Goal: Information Seeking & Learning: Learn about a topic

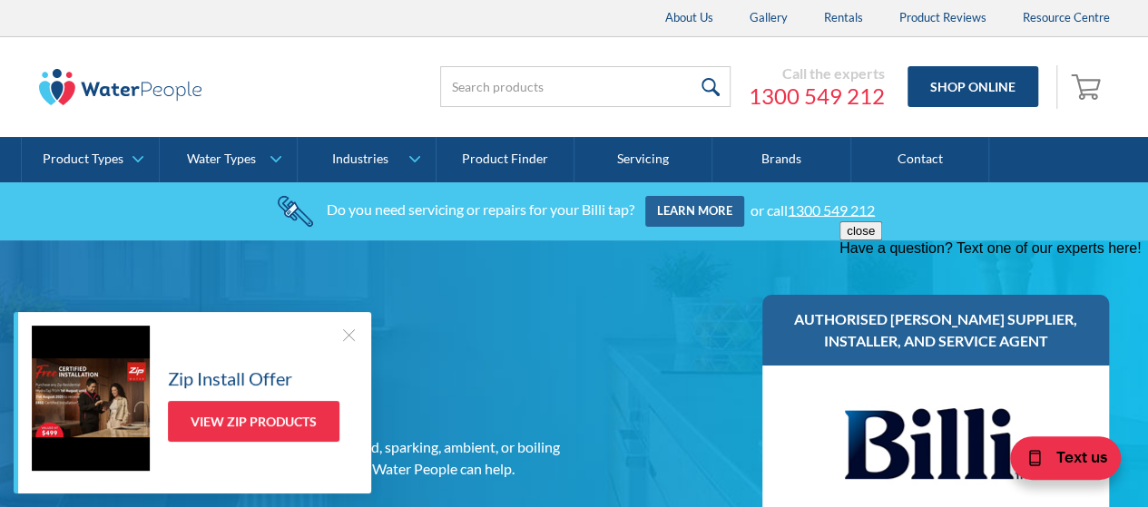
drag, startPoint x: 344, startPoint y: 329, endPoint x: 330, endPoint y: 310, distance: 23.4
click at [344, 329] on div at bounding box center [348, 335] width 18 height 18
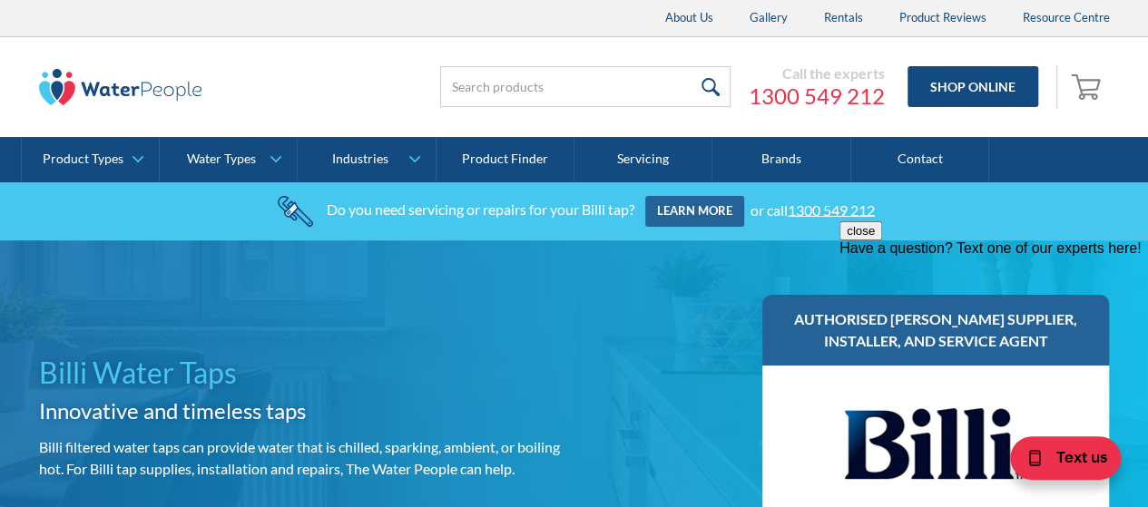
click at [882, 240] on button "close" at bounding box center [860, 230] width 43 height 19
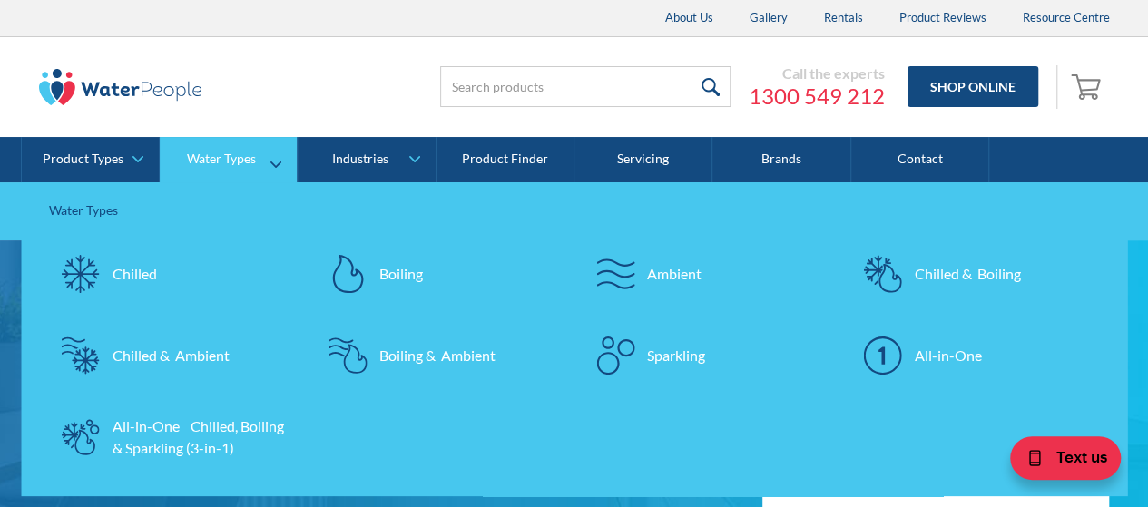
click at [950, 269] on div "Chilled & Boiling" at bounding box center [967, 274] width 106 height 22
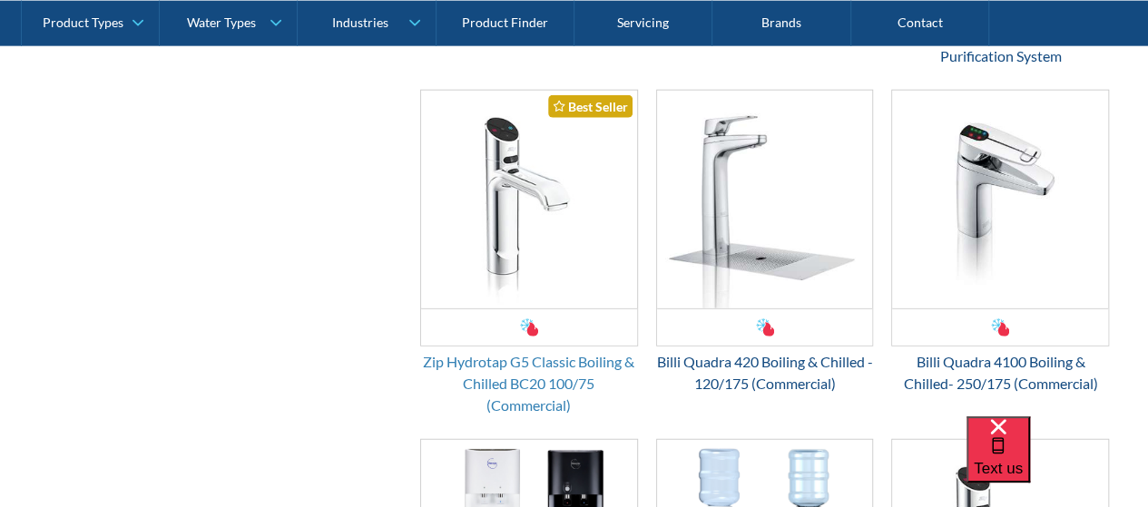
scroll to position [2177, 0]
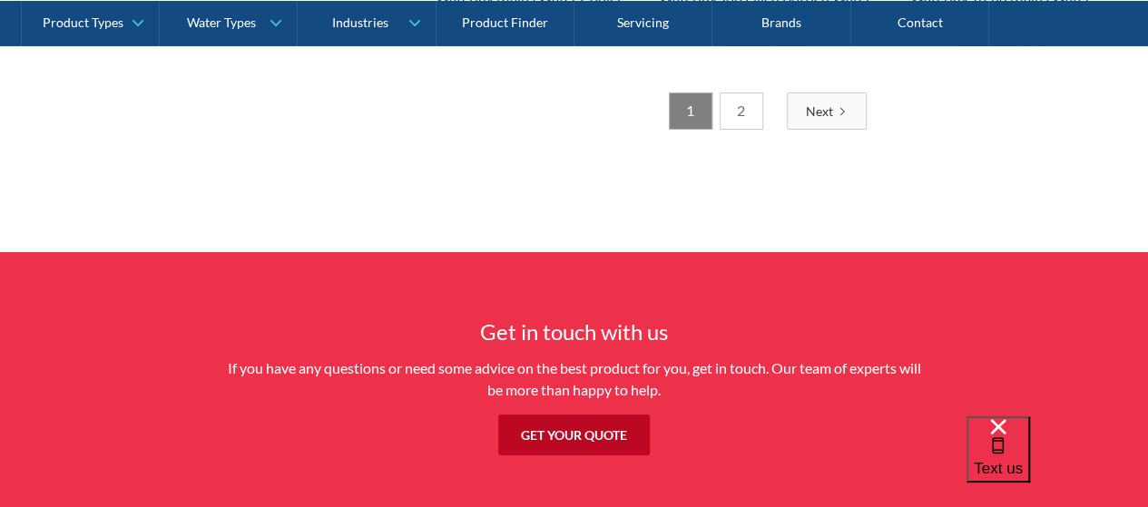
click at [741, 112] on link "2" at bounding box center [741, 111] width 44 height 37
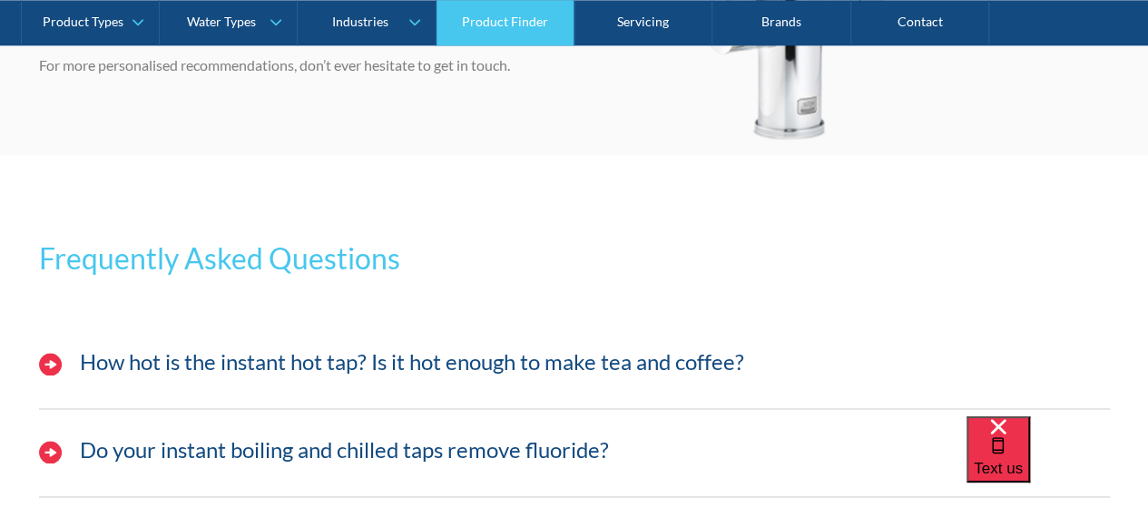
scroll to position [4591, 0]
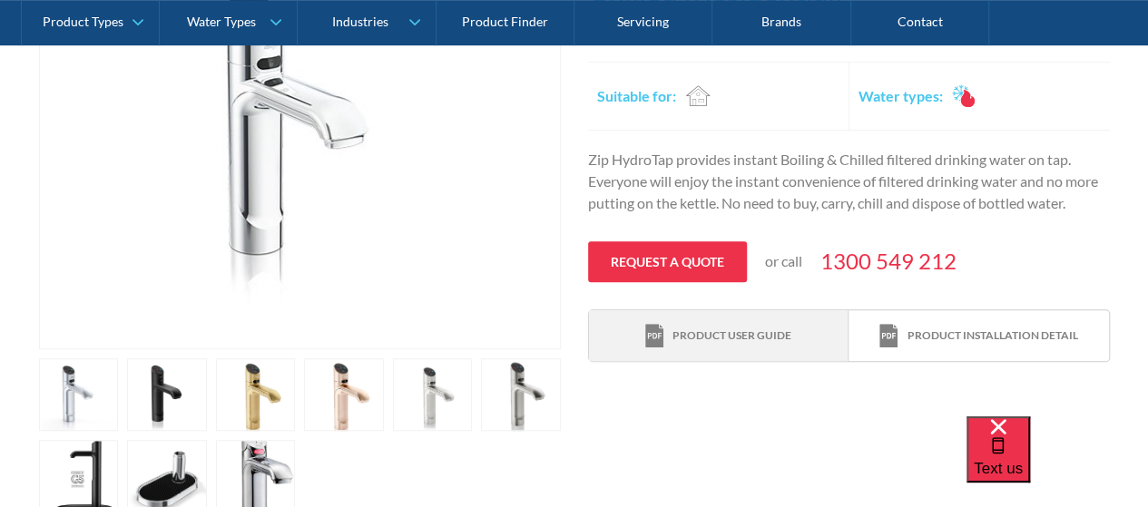
scroll to position [544, 0]
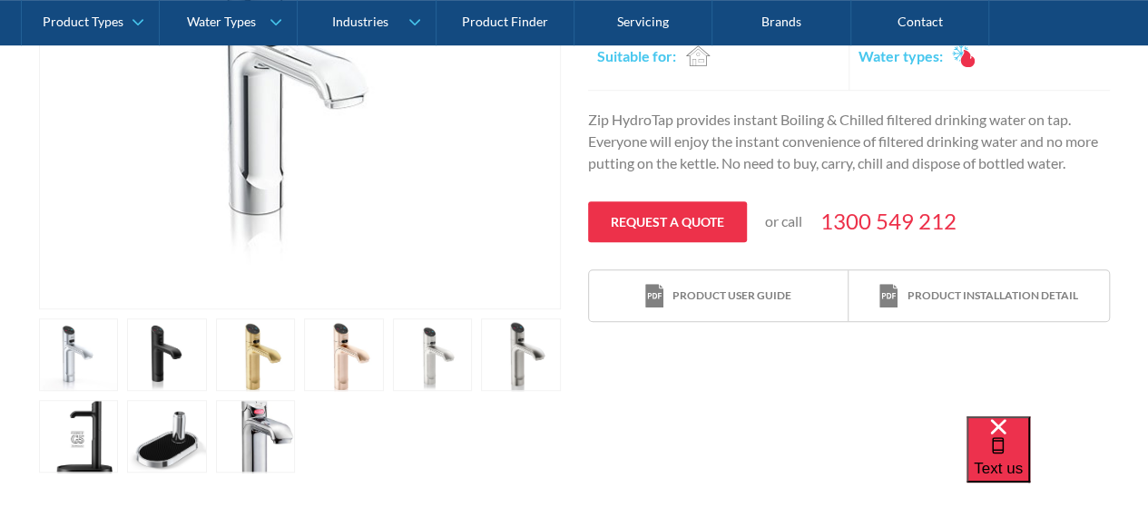
click at [119, 353] on link "open lightbox" at bounding box center [79, 354] width 80 height 73
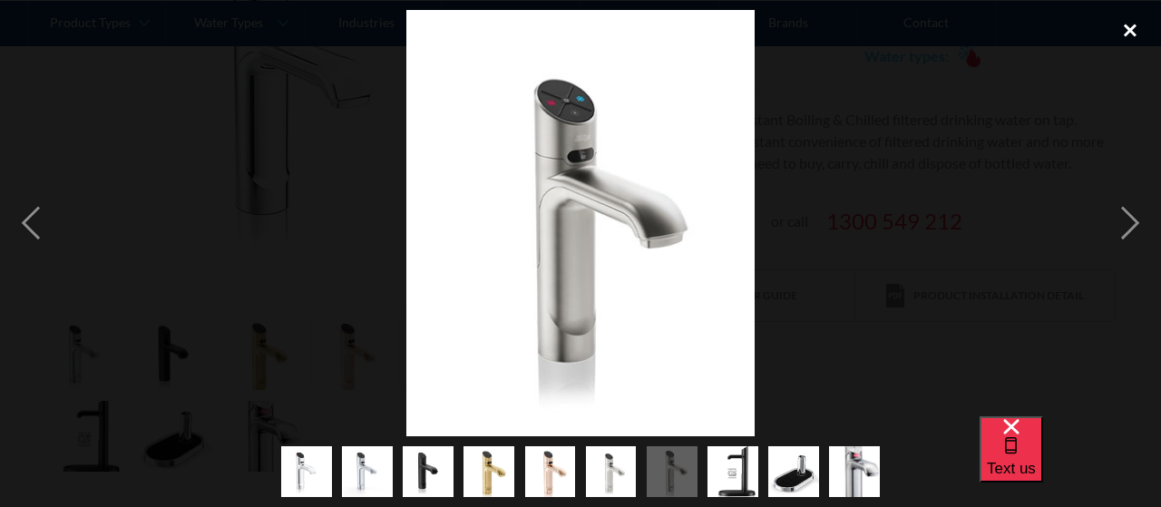
click at [1145, 29] on div "close lightbox" at bounding box center [1131, 30] width 62 height 40
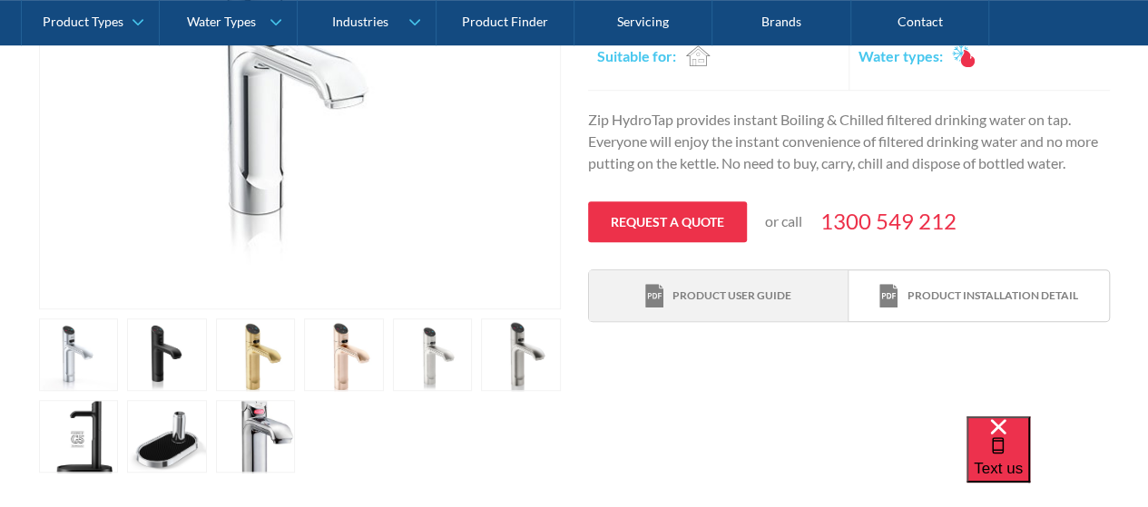
click at [704, 288] on div "Product user guide" at bounding box center [731, 296] width 119 height 16
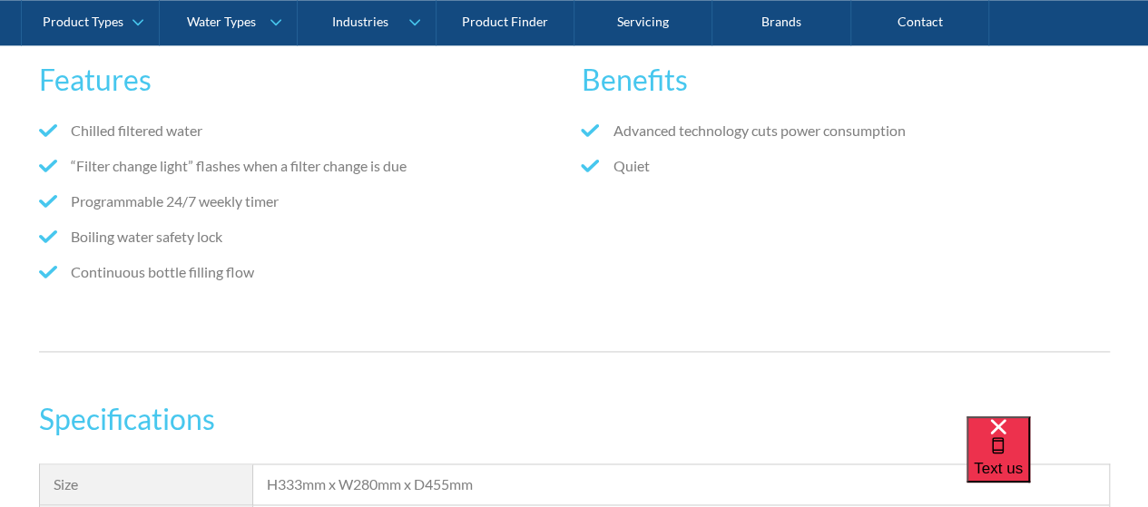
scroll to position [1270, 0]
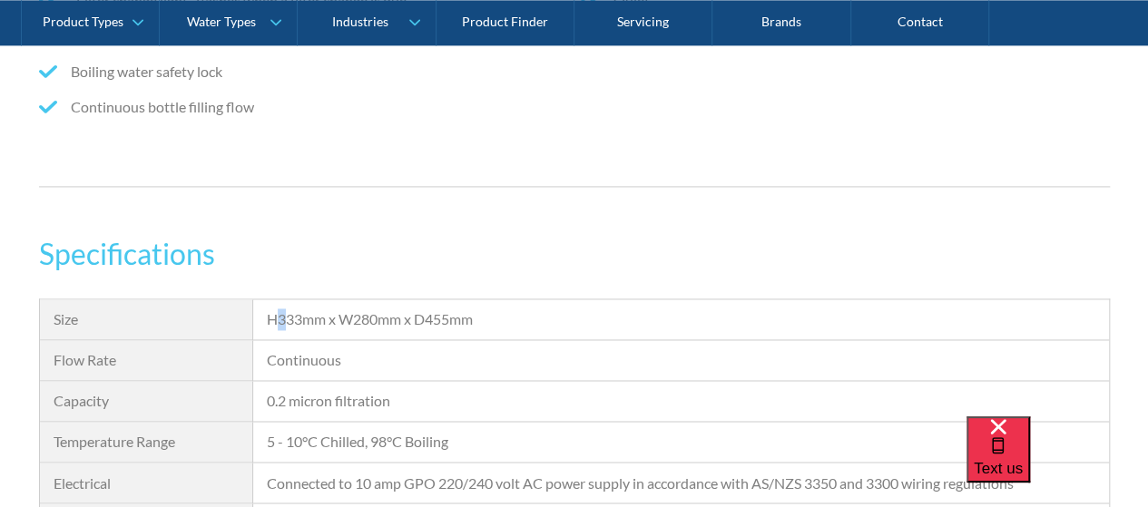
click at [288, 318] on div "H333mm x W280mm x D455mm" at bounding box center [680, 319] width 827 height 22
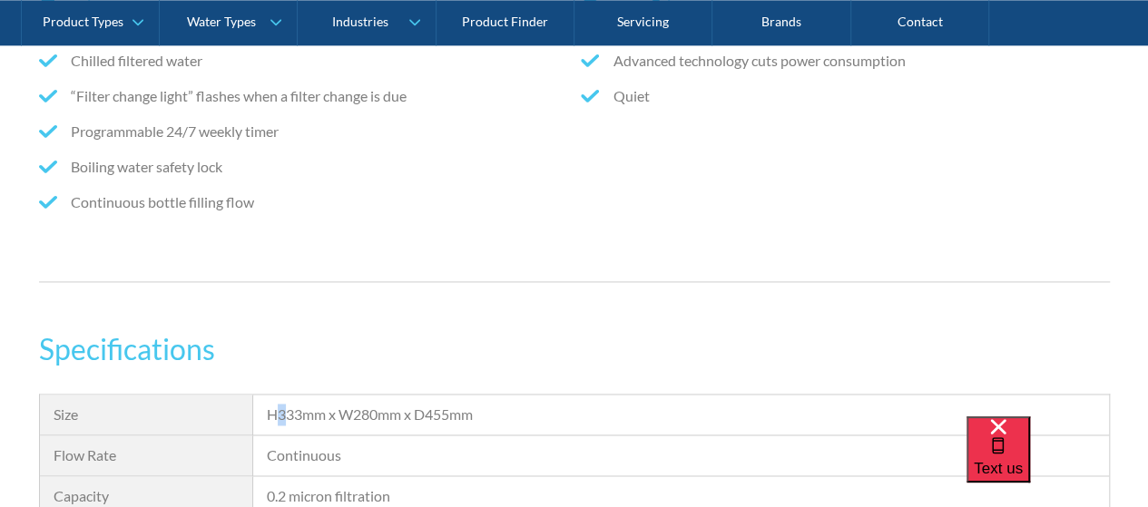
scroll to position [1361, 0]
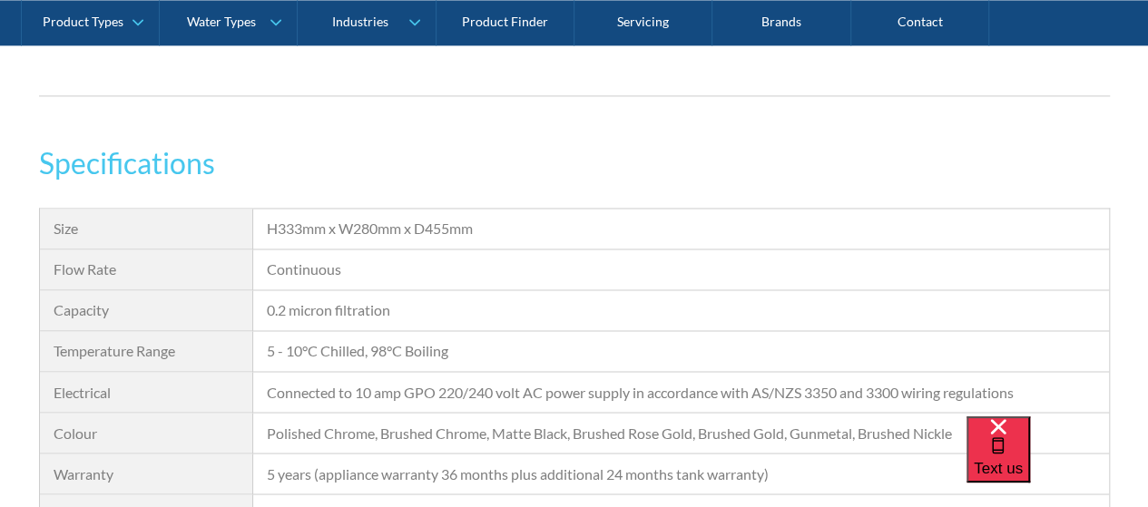
click at [305, 226] on div "H333mm x W280mm x D455mm" at bounding box center [680, 229] width 827 height 22
drag, startPoint x: 279, startPoint y: 222, endPoint x: 303, endPoint y: 228, distance: 24.2
click at [303, 228] on div "H333mm x W280mm x D455mm" at bounding box center [680, 229] width 827 height 22
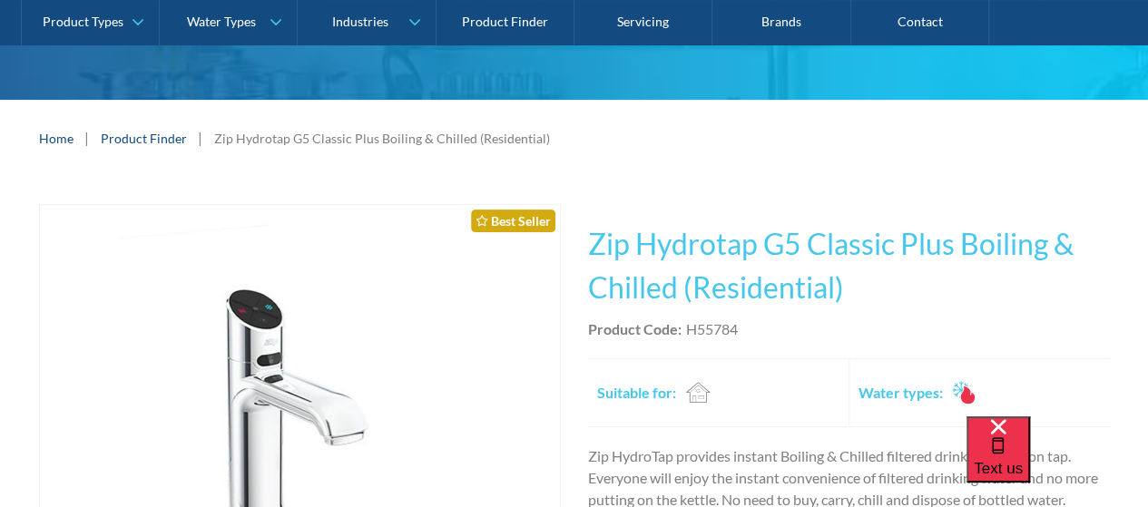
scroll to position [181, 0]
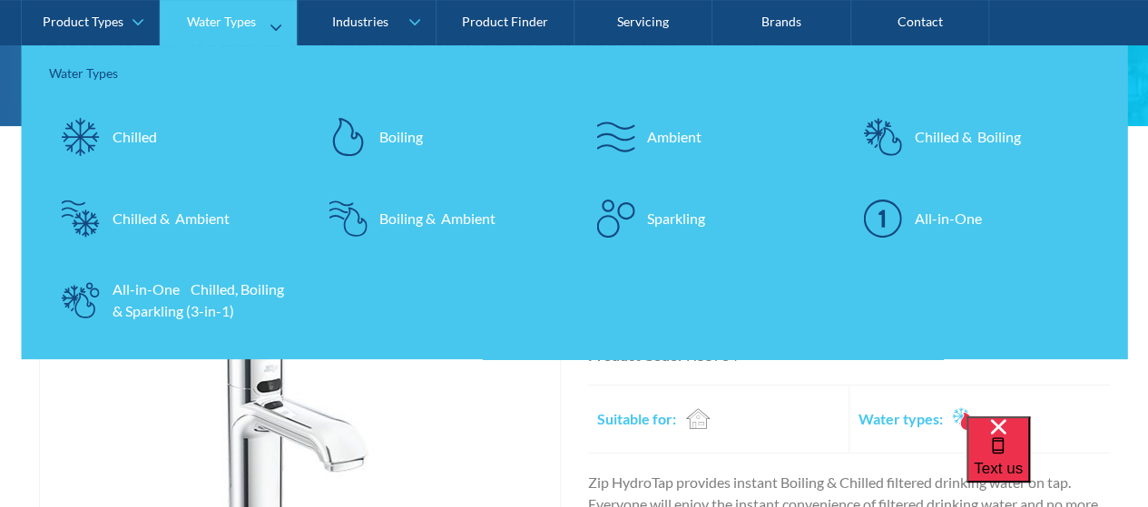
click at [951, 142] on div "Chilled & Boiling" at bounding box center [967, 137] width 106 height 22
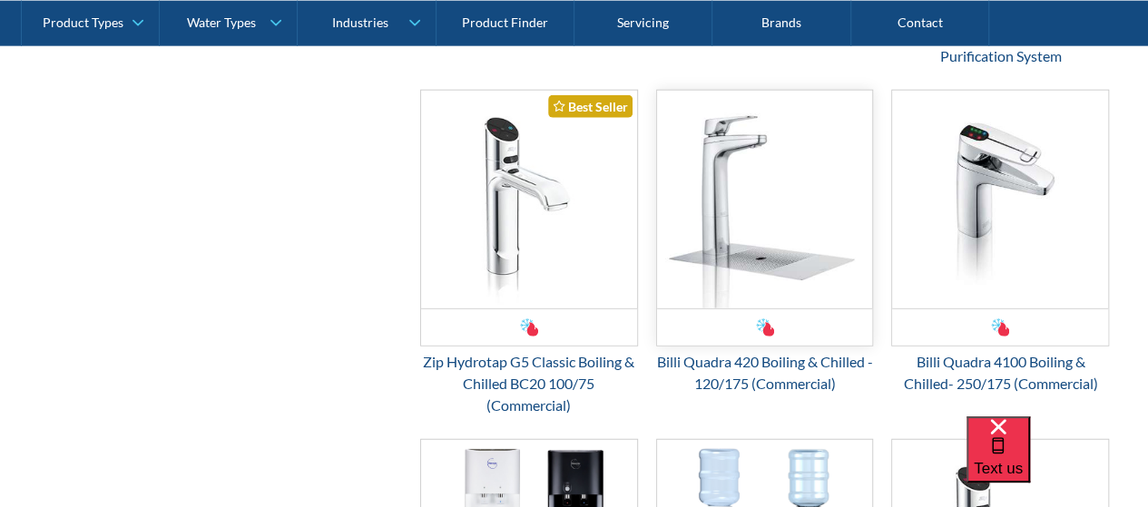
scroll to position [2177, 0]
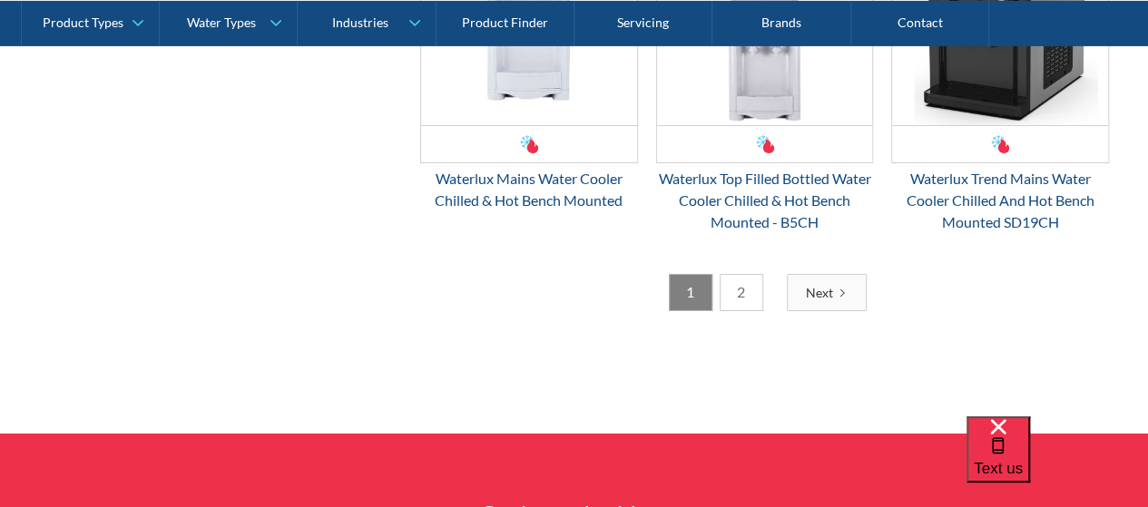
click at [754, 283] on link "2" at bounding box center [741, 292] width 44 height 37
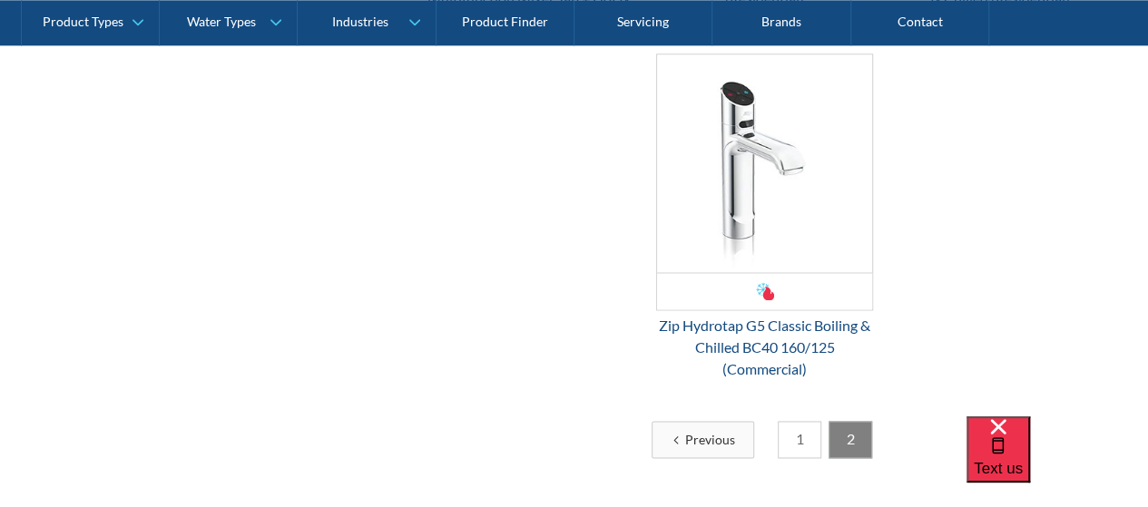
scroll to position [1237, 0]
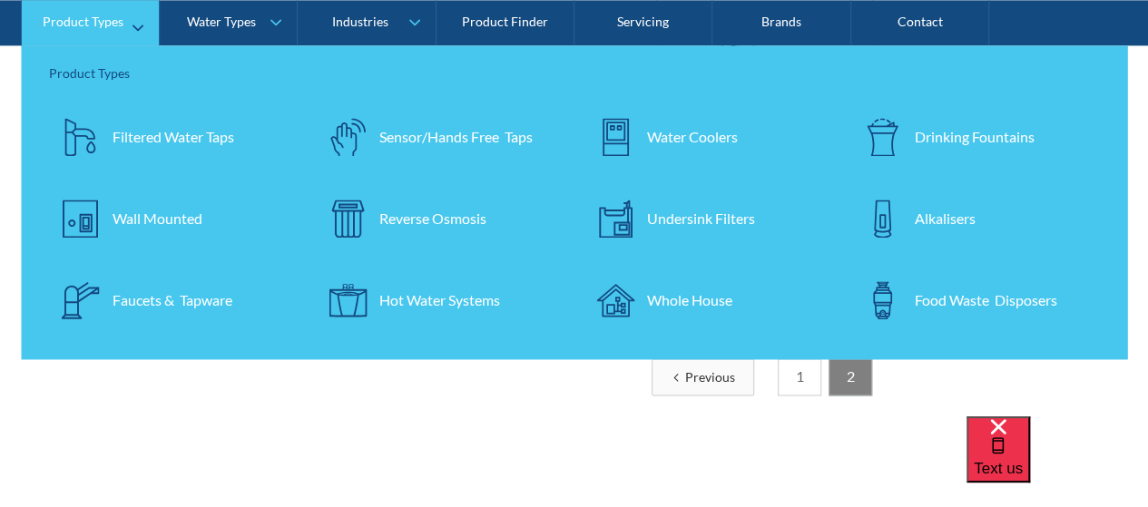
click at [128, 141] on div "Filtered Water Taps" at bounding box center [173, 137] width 122 height 22
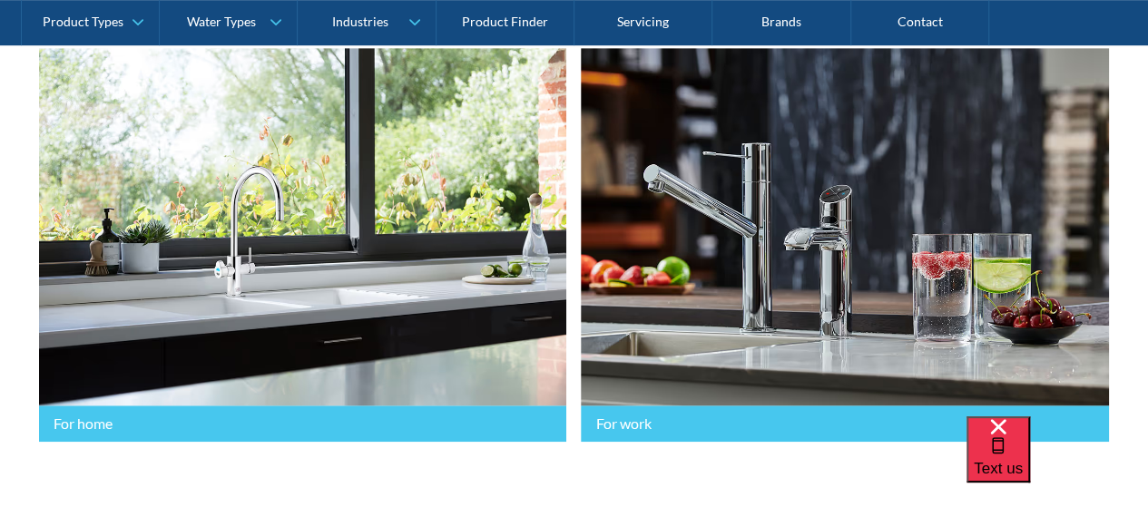
scroll to position [635, 0]
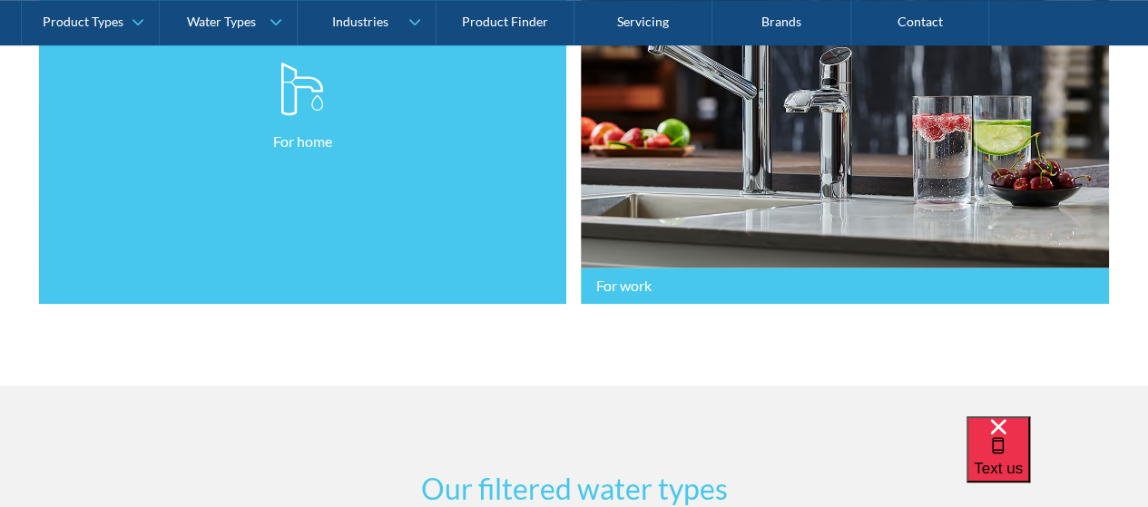
click at [368, 257] on link "For home" at bounding box center [303, 107] width 528 height 395
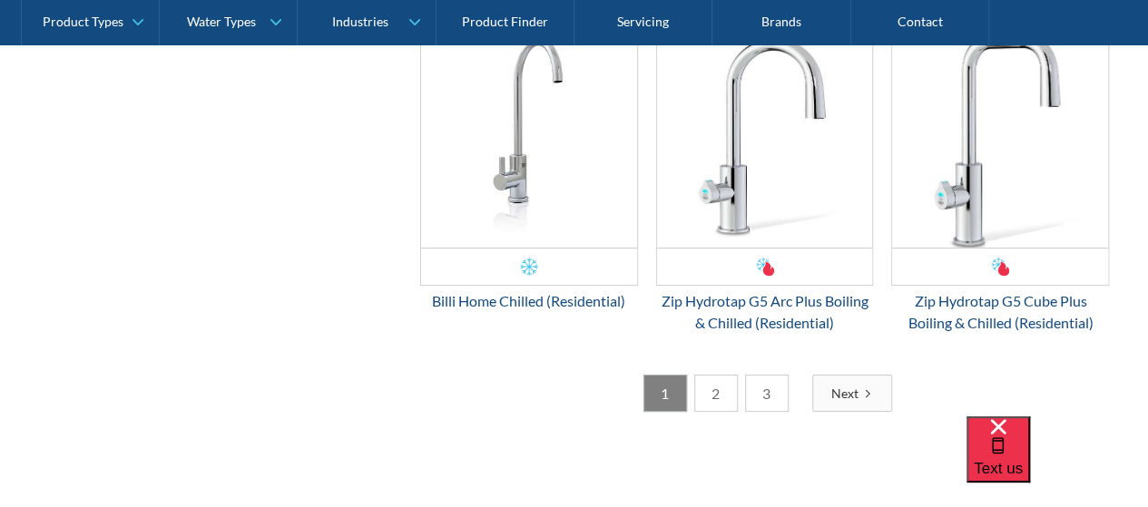
scroll to position [3629, 0]
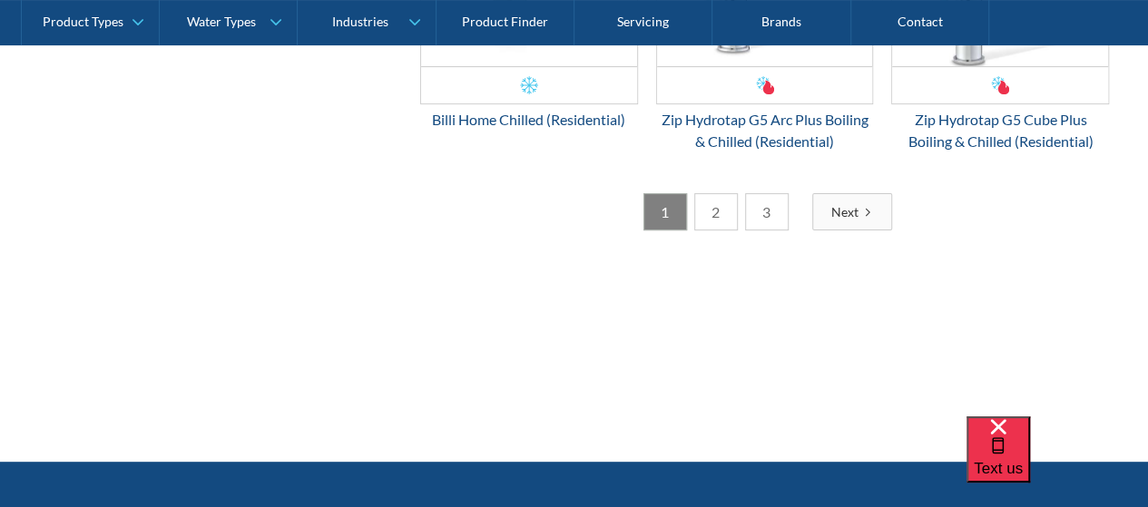
click at [707, 230] on link "2" at bounding box center [716, 211] width 44 height 37
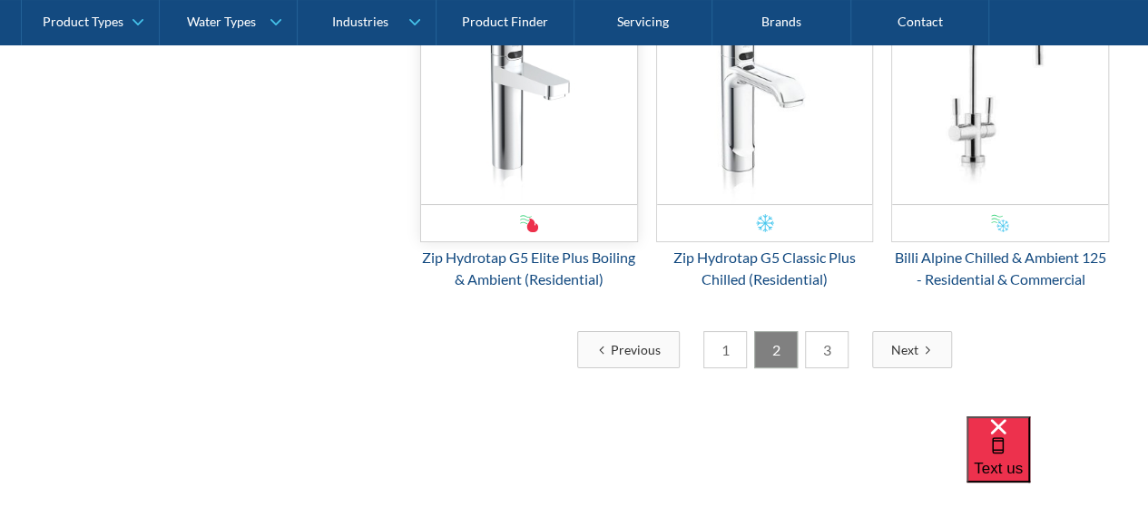
scroll to position [3454, 0]
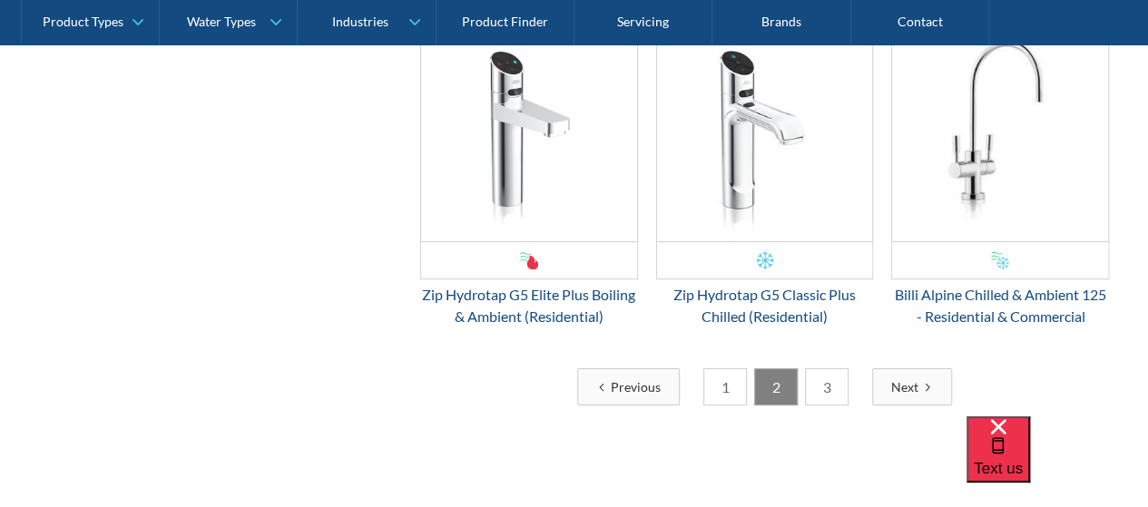
click at [829, 384] on link "3" at bounding box center [827, 386] width 44 height 37
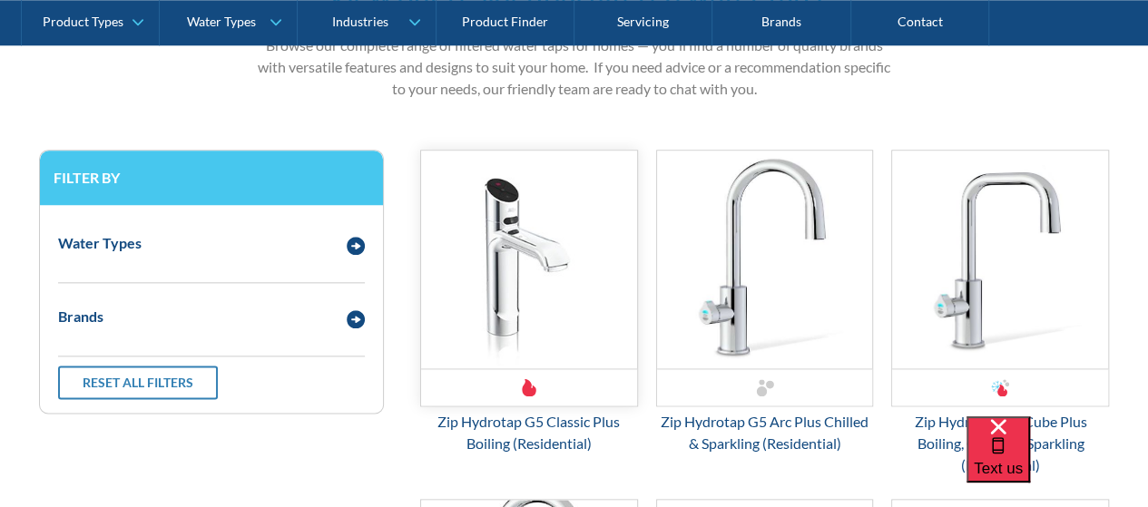
scroll to position [984, 0]
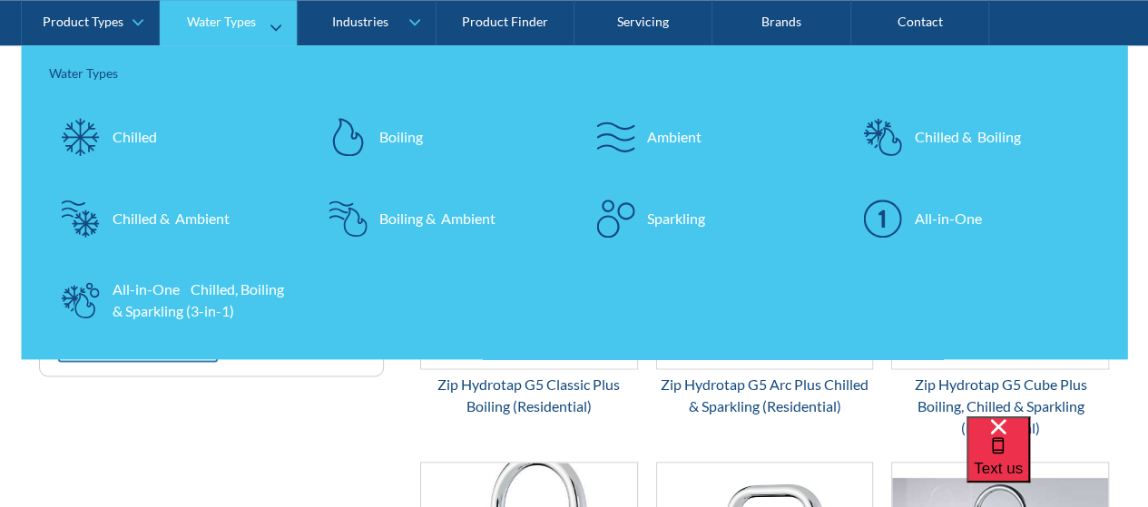
click at [959, 133] on div "Chilled & Boiling" at bounding box center [967, 137] width 106 height 22
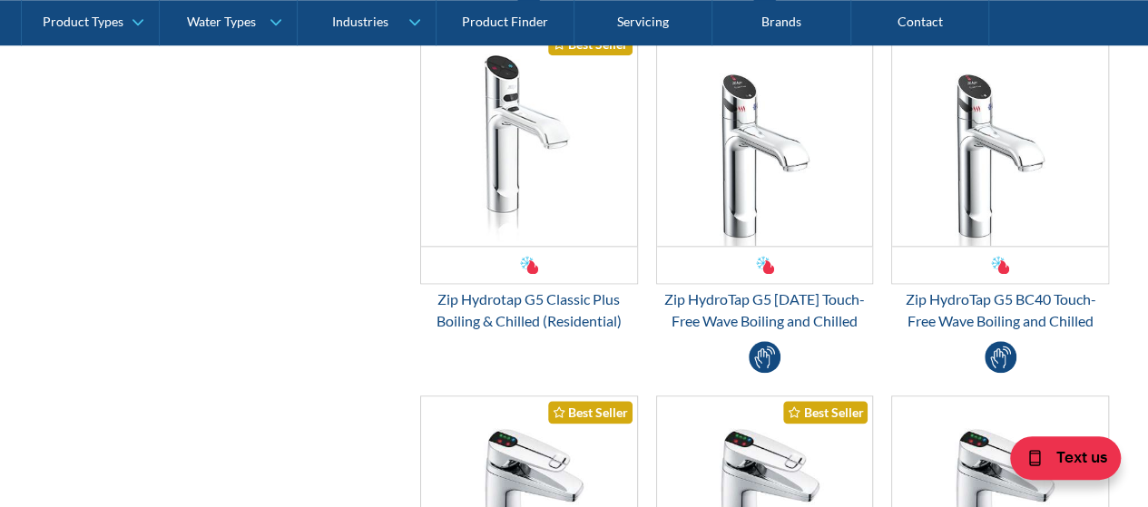
scroll to position [907, 0]
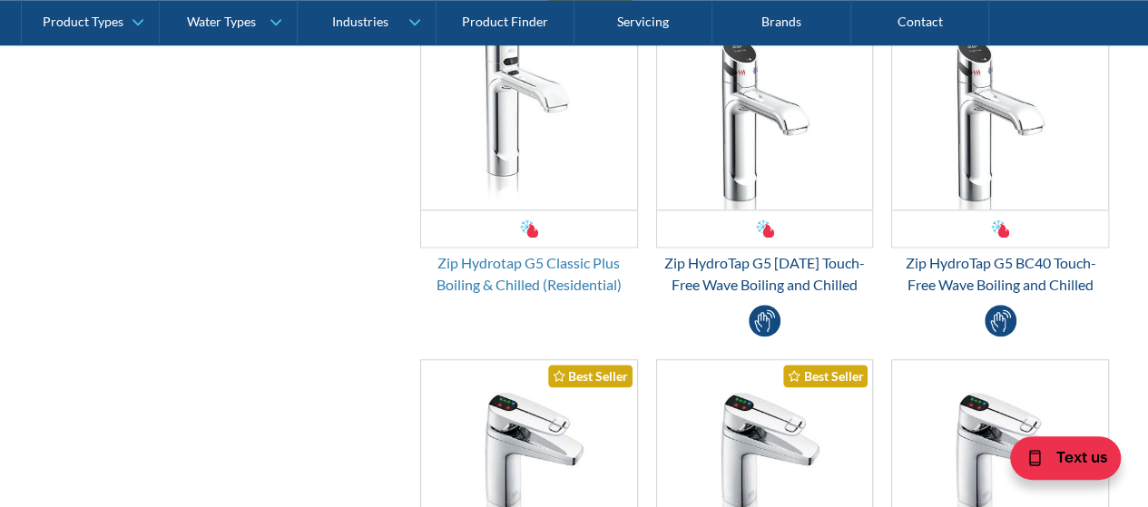
click at [516, 268] on div "Zip Hydrotap G5 Classic Plus Boiling & Chilled (Residential)" at bounding box center [529, 274] width 218 height 44
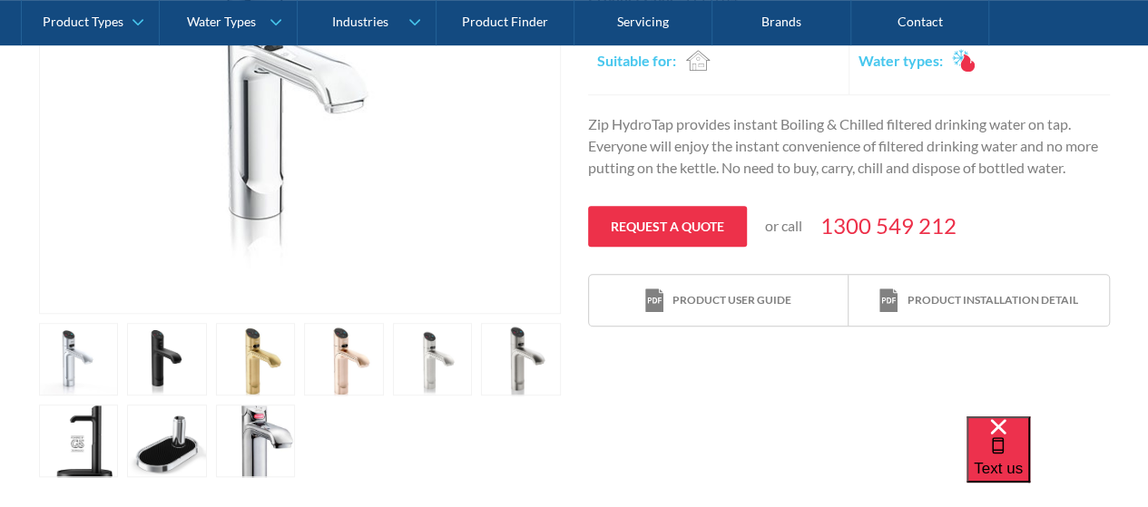
scroll to position [544, 0]
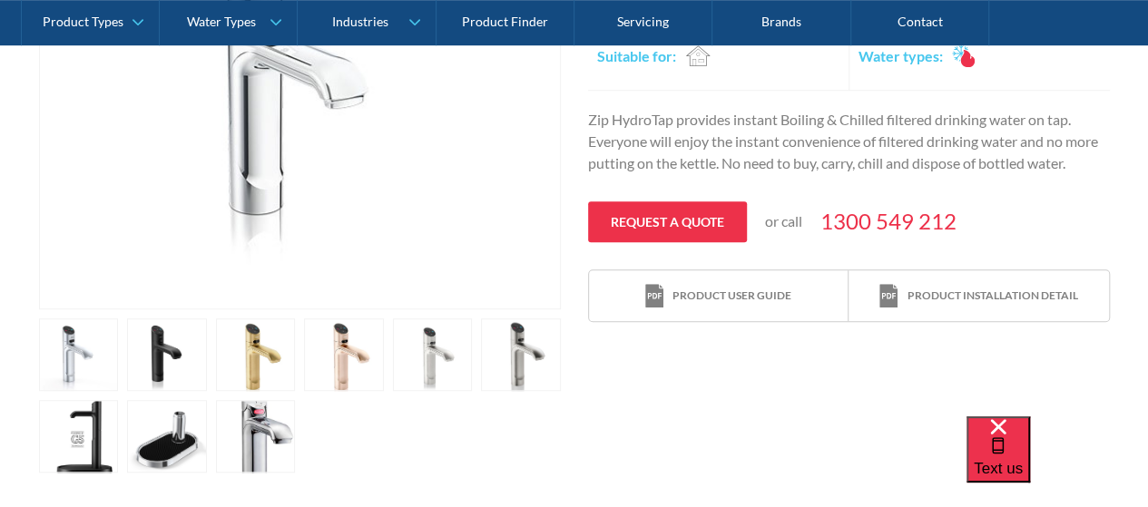
click at [100, 391] on link "open lightbox" at bounding box center [79, 354] width 80 height 73
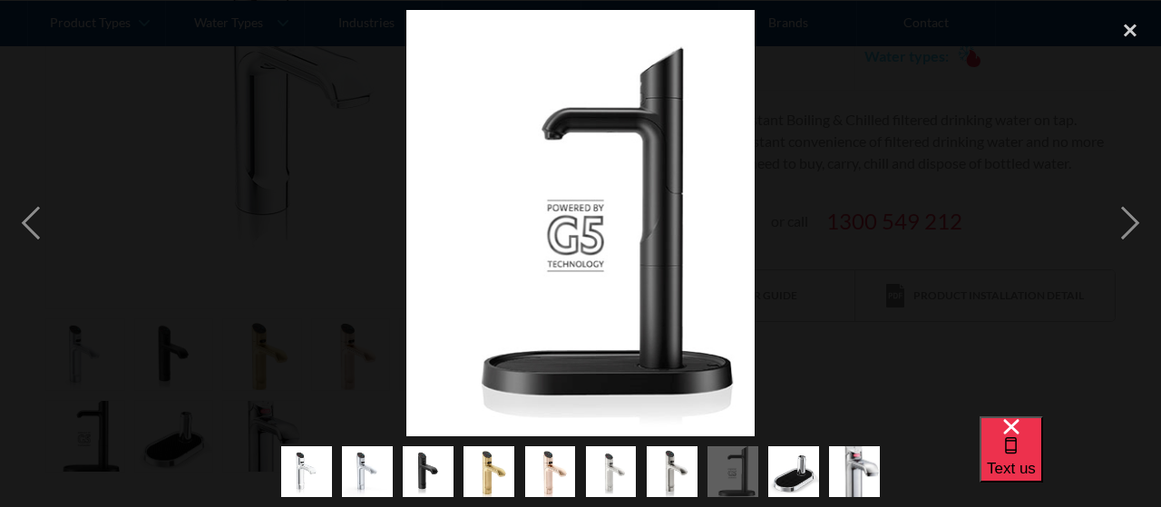
click at [428, 476] on img "show item 3 of 10" at bounding box center [428, 472] width 51 height 62
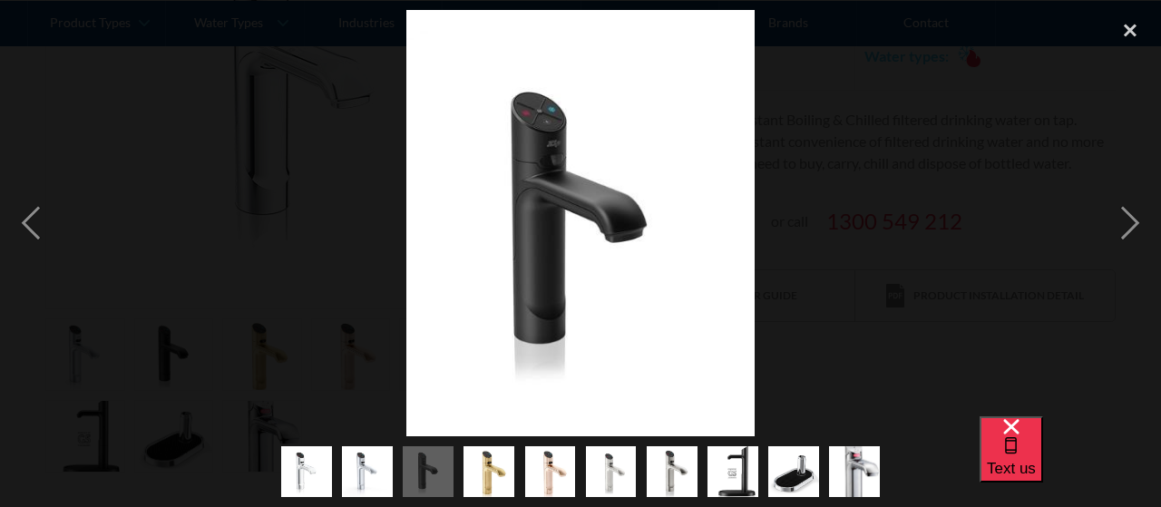
click at [478, 481] on img "show item 4 of 10" at bounding box center [489, 472] width 51 height 62
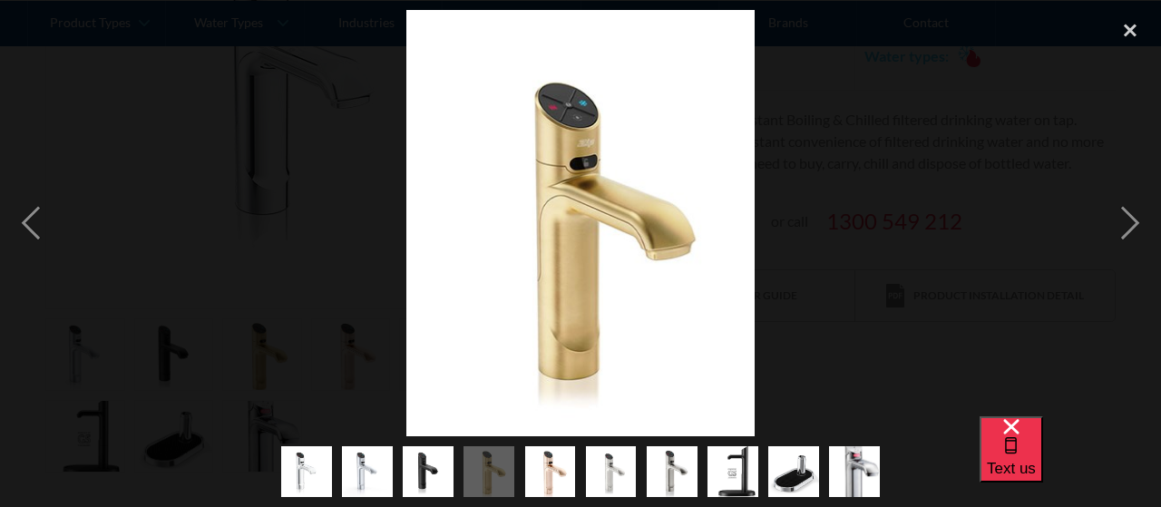
click at [544, 481] on img "show item 5 of 10" at bounding box center [550, 472] width 51 height 62
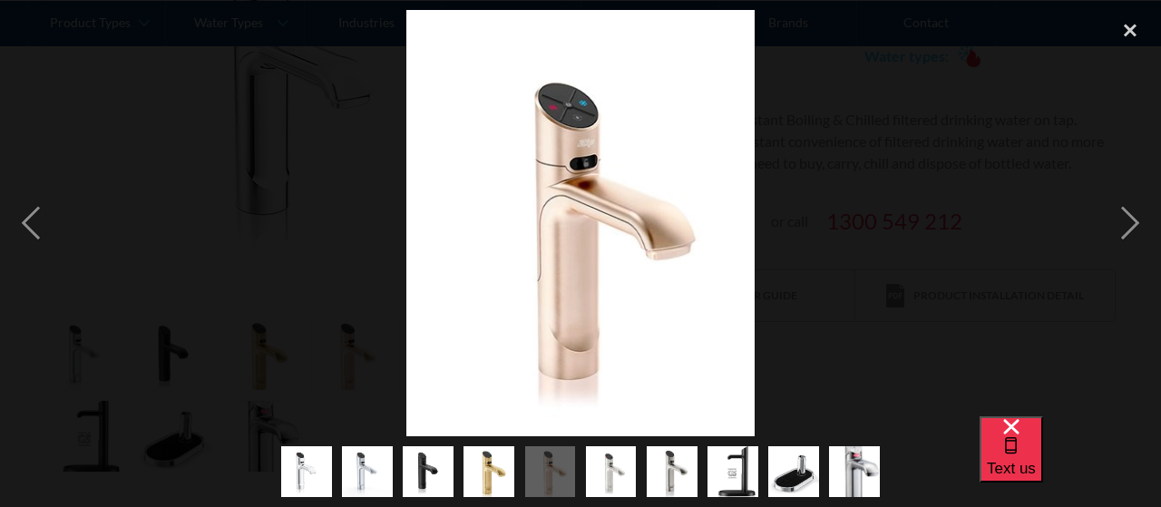
click at [603, 479] on img "show item 6 of 10" at bounding box center [611, 472] width 51 height 62
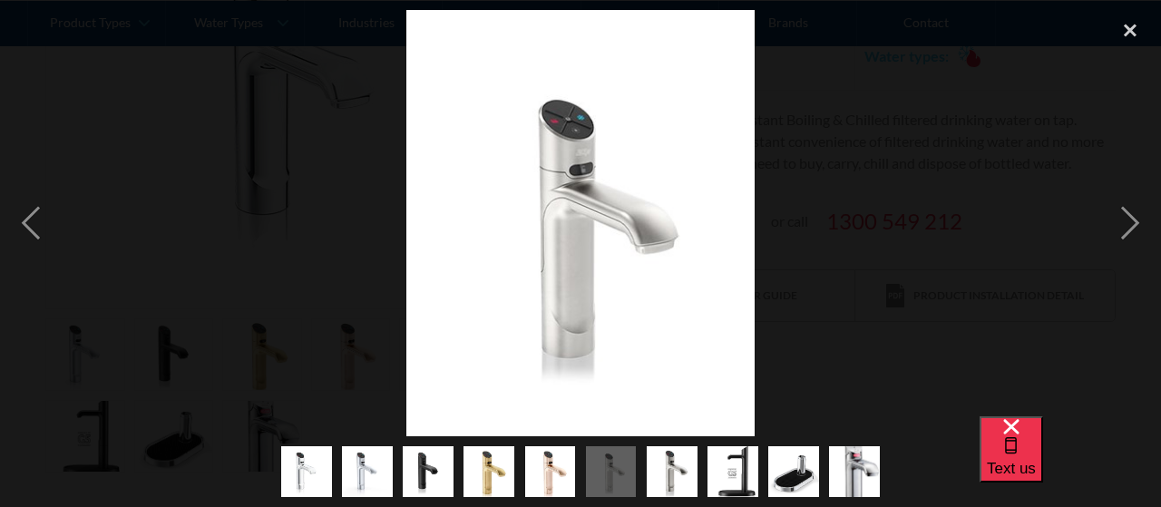
click at [674, 476] on img "show item 7 of 10" at bounding box center [672, 472] width 51 height 62
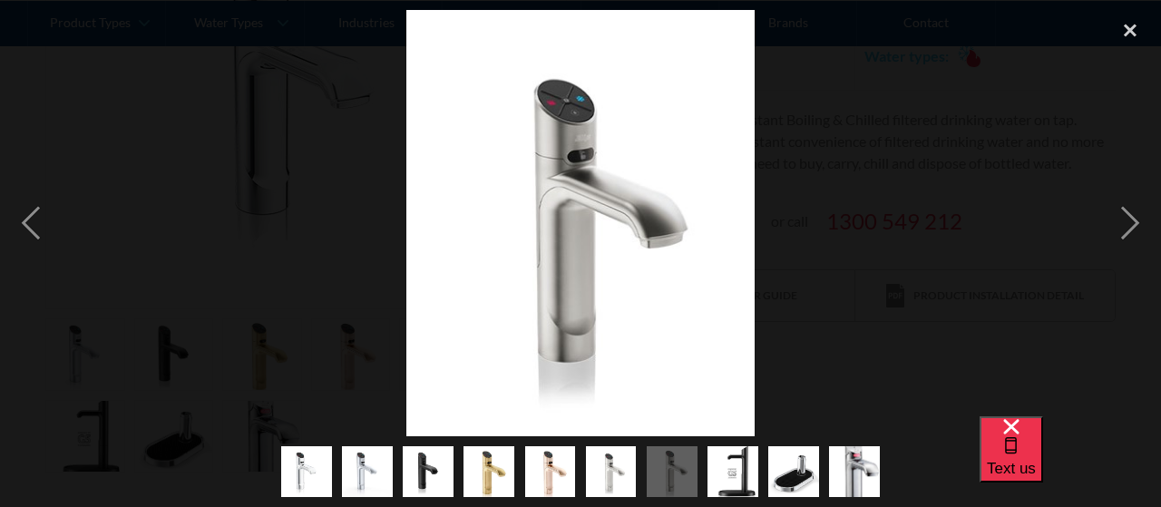
click at [435, 469] on img "show item 3 of 10" at bounding box center [428, 472] width 51 height 62
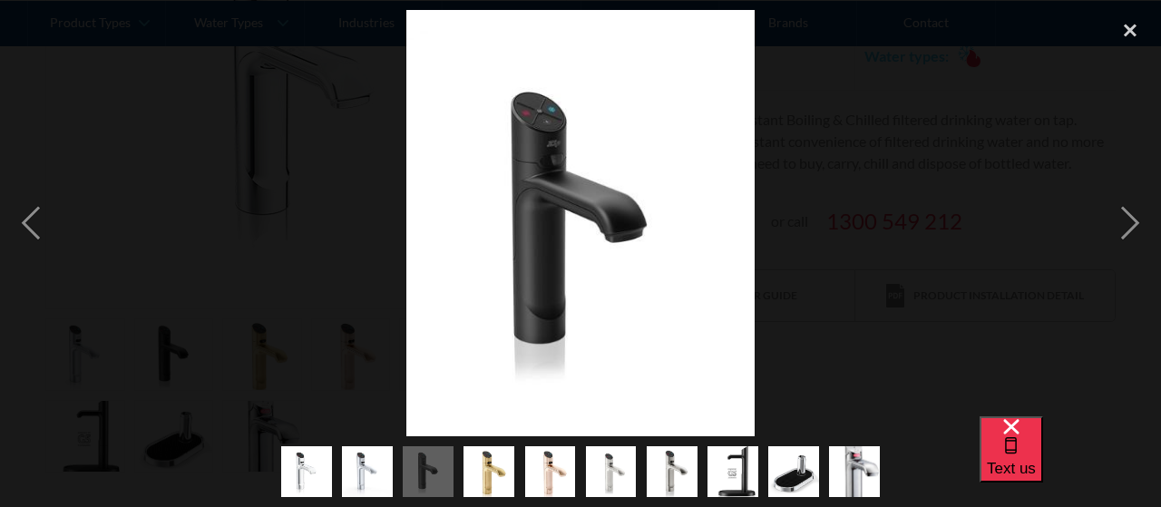
click at [671, 471] on img "show item 7 of 10" at bounding box center [672, 472] width 51 height 62
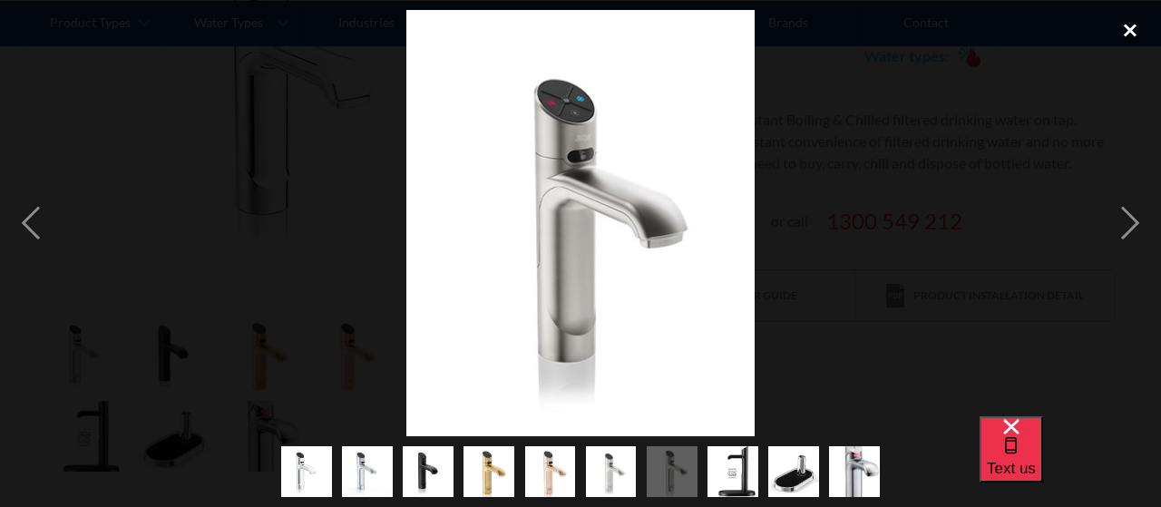
click at [1134, 31] on div "close lightbox" at bounding box center [1131, 30] width 62 height 40
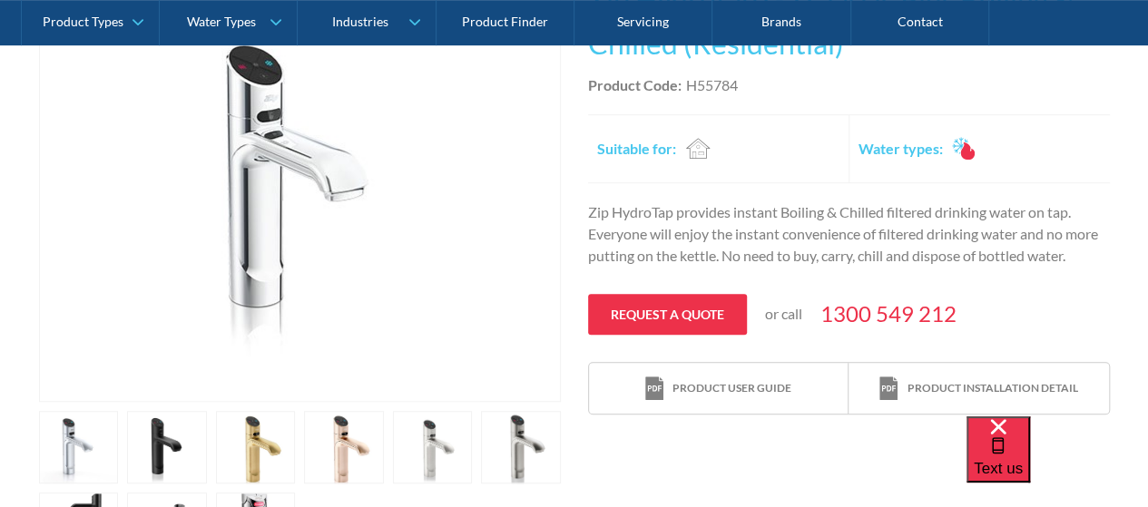
scroll to position [363, 0]
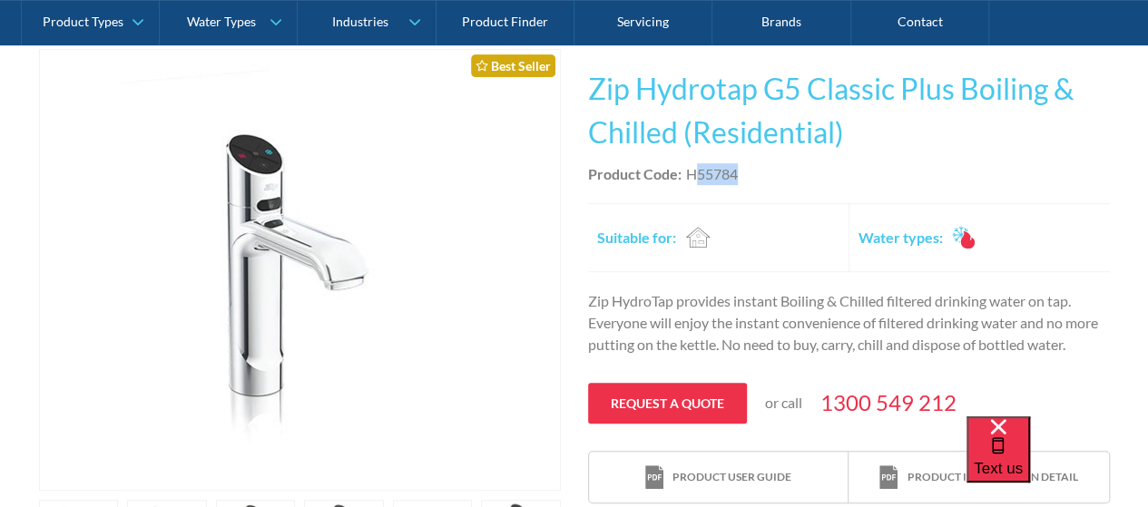
drag, startPoint x: 697, startPoint y: 177, endPoint x: 737, endPoint y: 171, distance: 40.4
click at [737, 171] on div "H55784" at bounding box center [712, 174] width 52 height 22
click at [838, 166] on div "Product Code: H55784" at bounding box center [849, 174] width 522 height 22
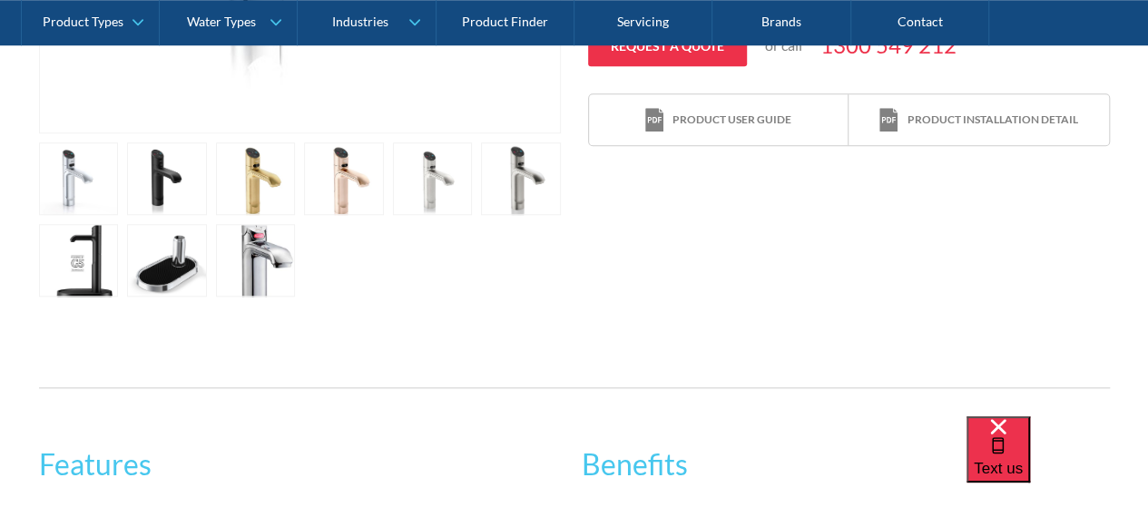
scroll to position [726, 0]
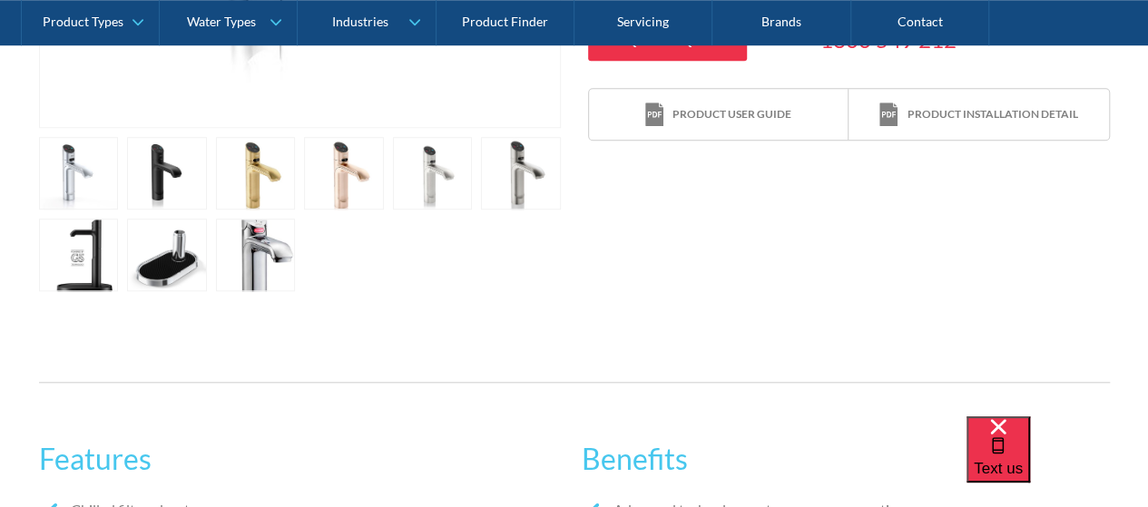
click at [119, 174] on link "open lightbox" at bounding box center [79, 173] width 80 height 73
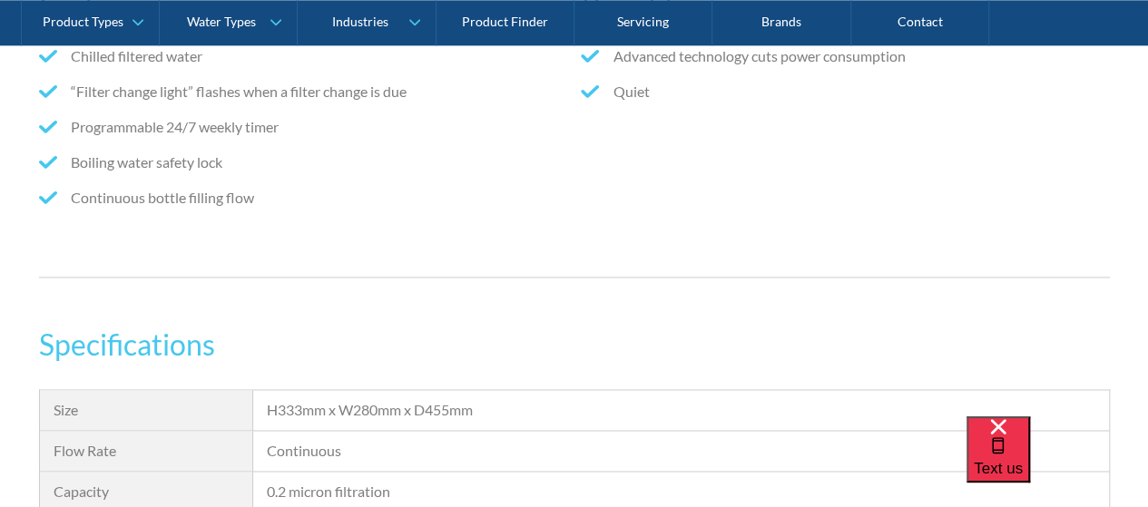
scroll to position [1452, 0]
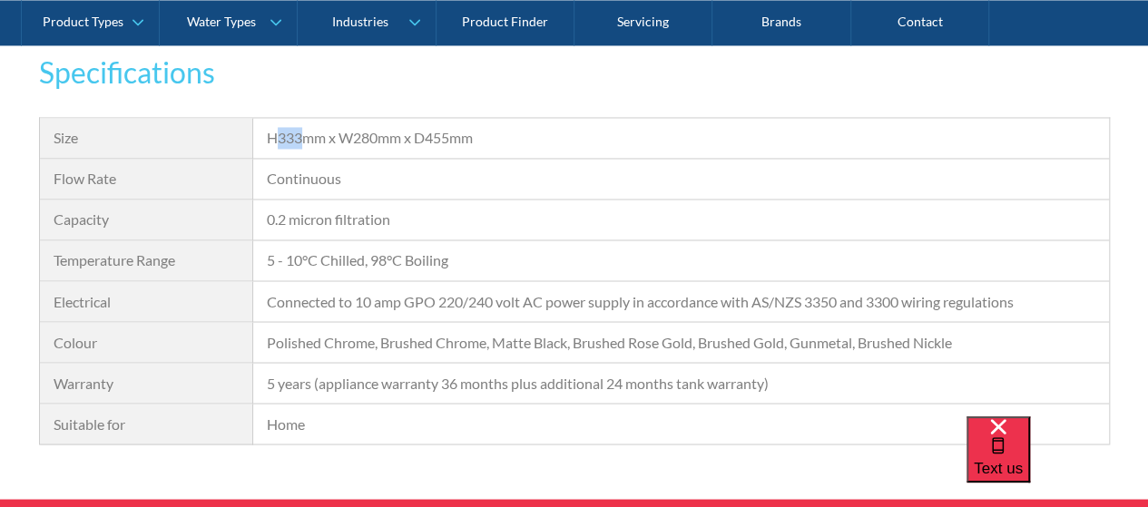
drag, startPoint x: 275, startPoint y: 137, endPoint x: 305, endPoint y: 137, distance: 29.9
click at [305, 137] on div "H333mm x W280mm x D455mm" at bounding box center [680, 138] width 827 height 22
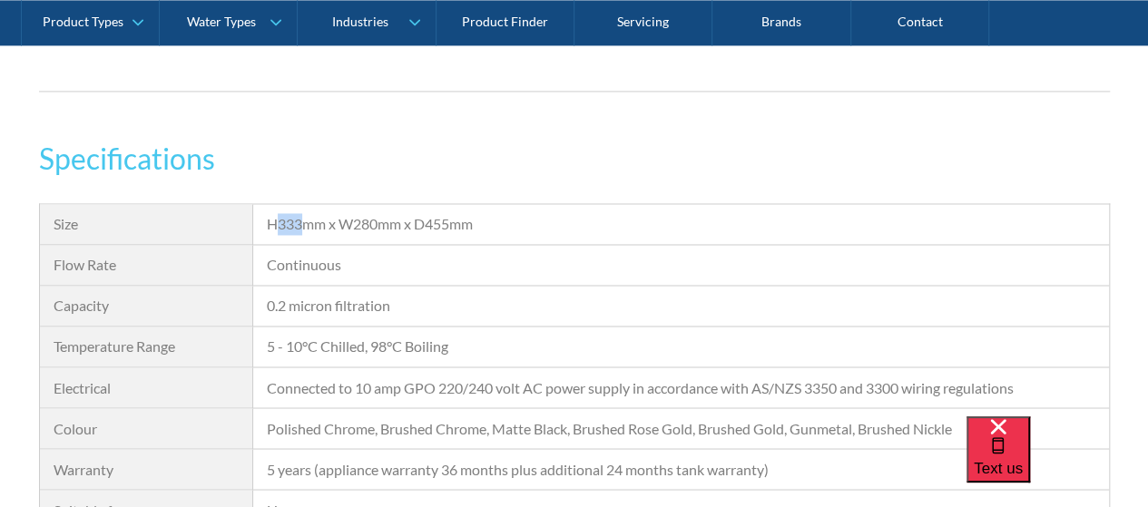
scroll to position [1361, 0]
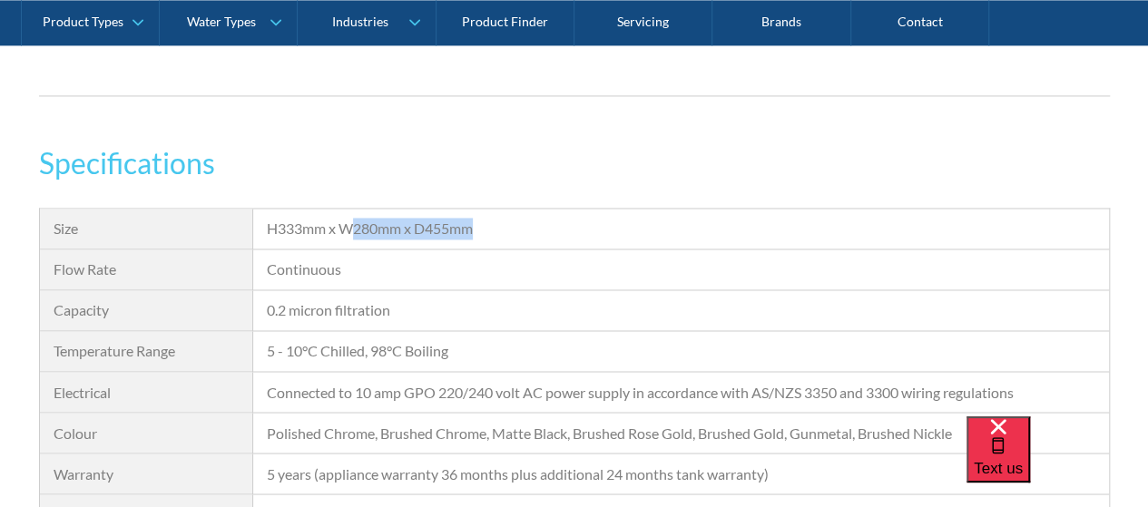
drag, startPoint x: 359, startPoint y: 226, endPoint x: 479, endPoint y: 224, distance: 119.8
click at [479, 224] on div "H333mm x W280mm x D455mm" at bounding box center [680, 229] width 827 height 22
click at [404, 268] on div "Continuous" at bounding box center [680, 270] width 827 height 22
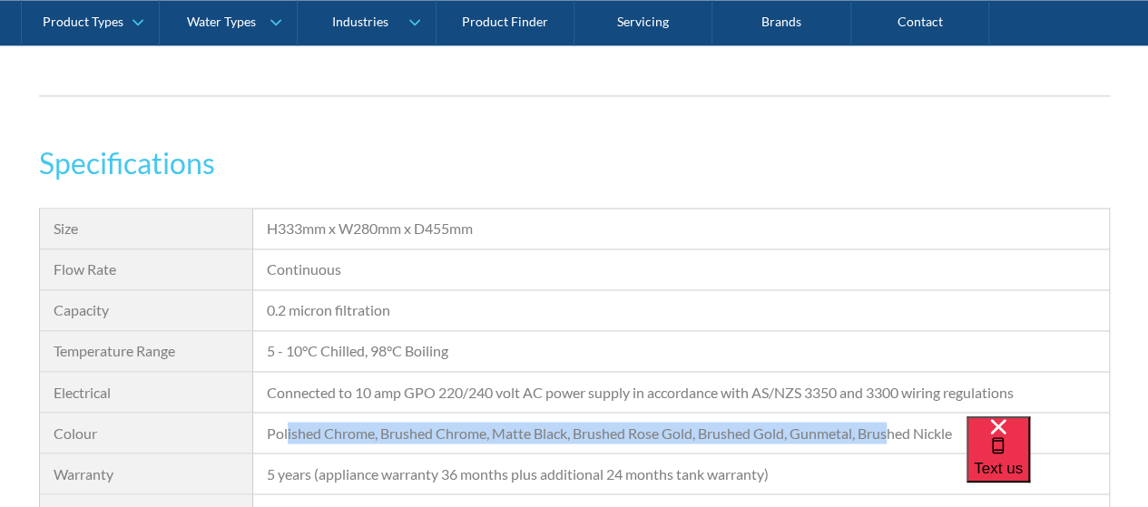
drag, startPoint x: 374, startPoint y: 422, endPoint x: 893, endPoint y: 426, distance: 518.9
click at [893, 426] on div "Polished Chrome, Brushed Chrome, Matte Black, Brushed Rose Gold, Brushed Gold, …" at bounding box center [680, 433] width 827 height 22
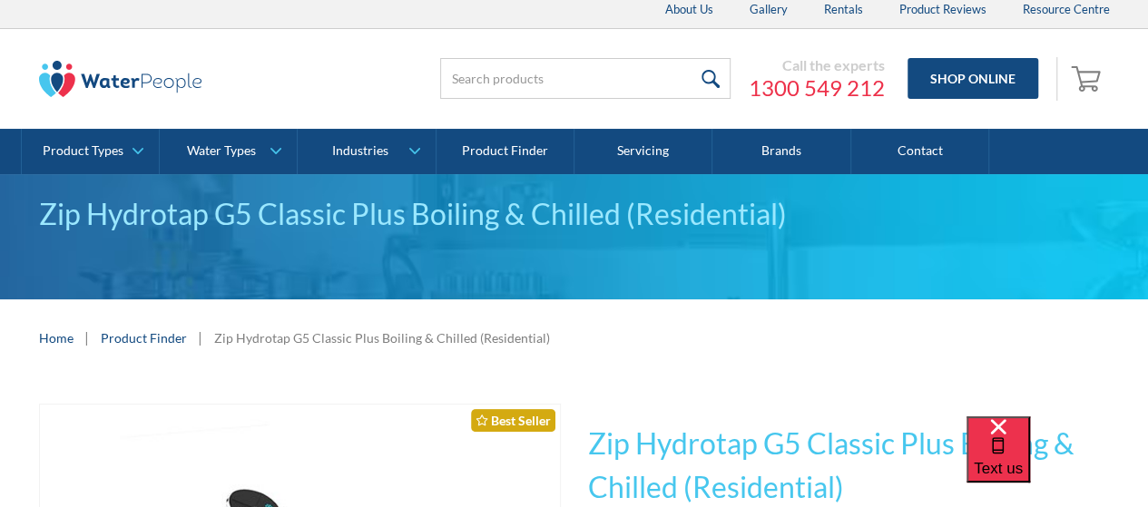
scroll to position [0, 0]
